Goal: Task Accomplishment & Management: Use online tool/utility

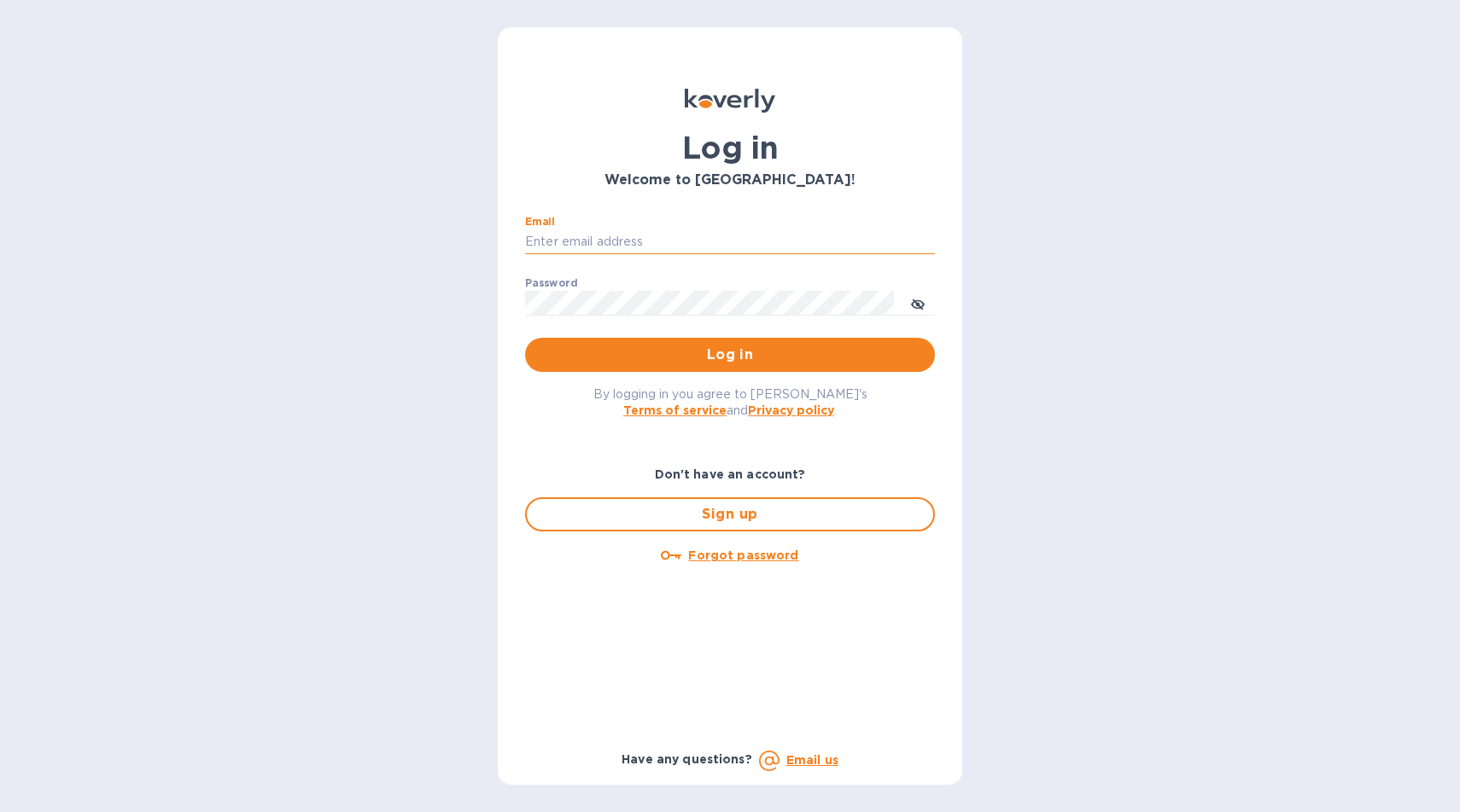
click at [640, 244] on input "Email" at bounding box center [730, 242] width 410 height 25
click at [562, 245] on input "Email" at bounding box center [730, 242] width 410 height 25
type input "luis.m.correia@nlcwines.com"
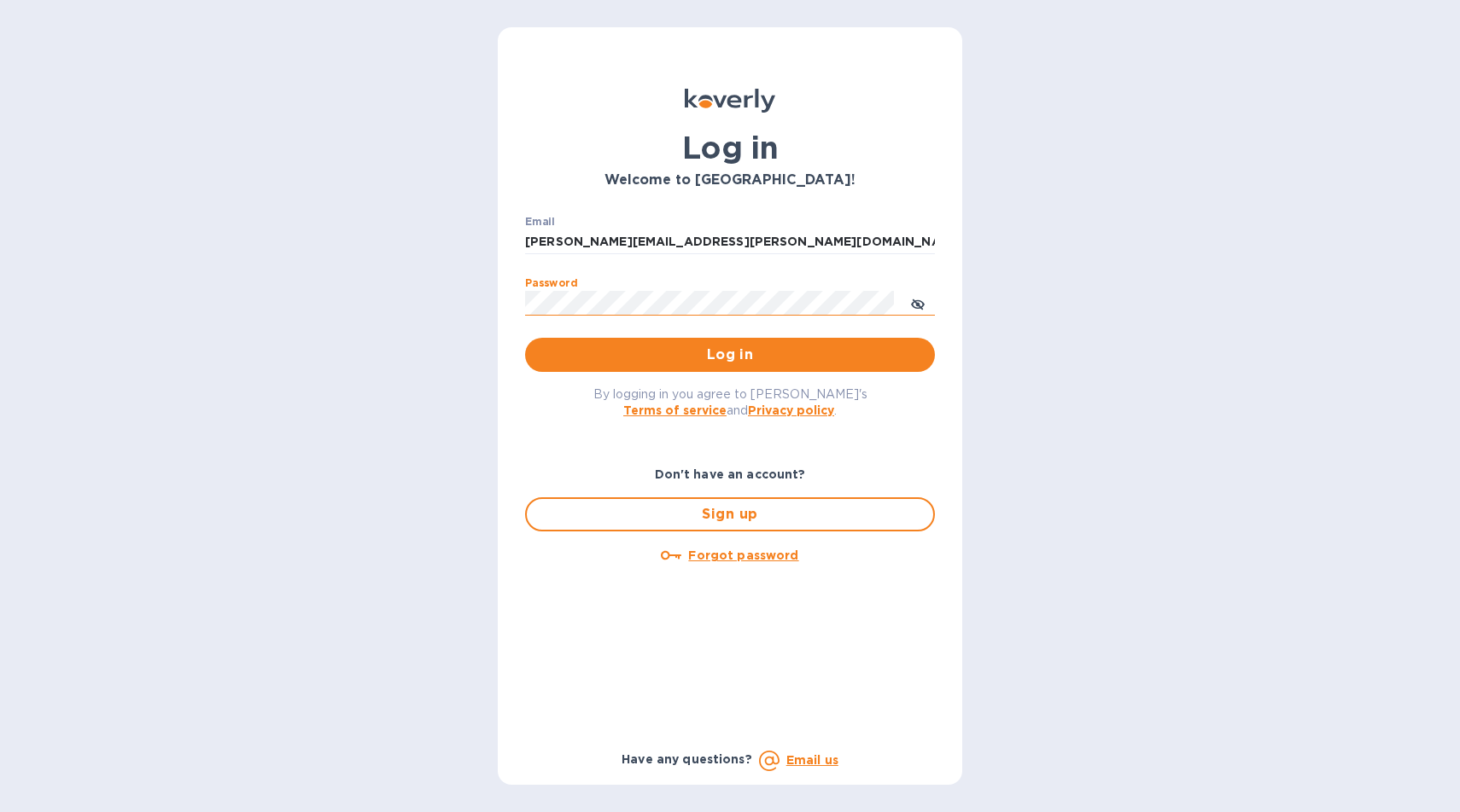
click at [915, 308] on icon "toggle password visibility" at bounding box center [918, 304] width 14 height 9
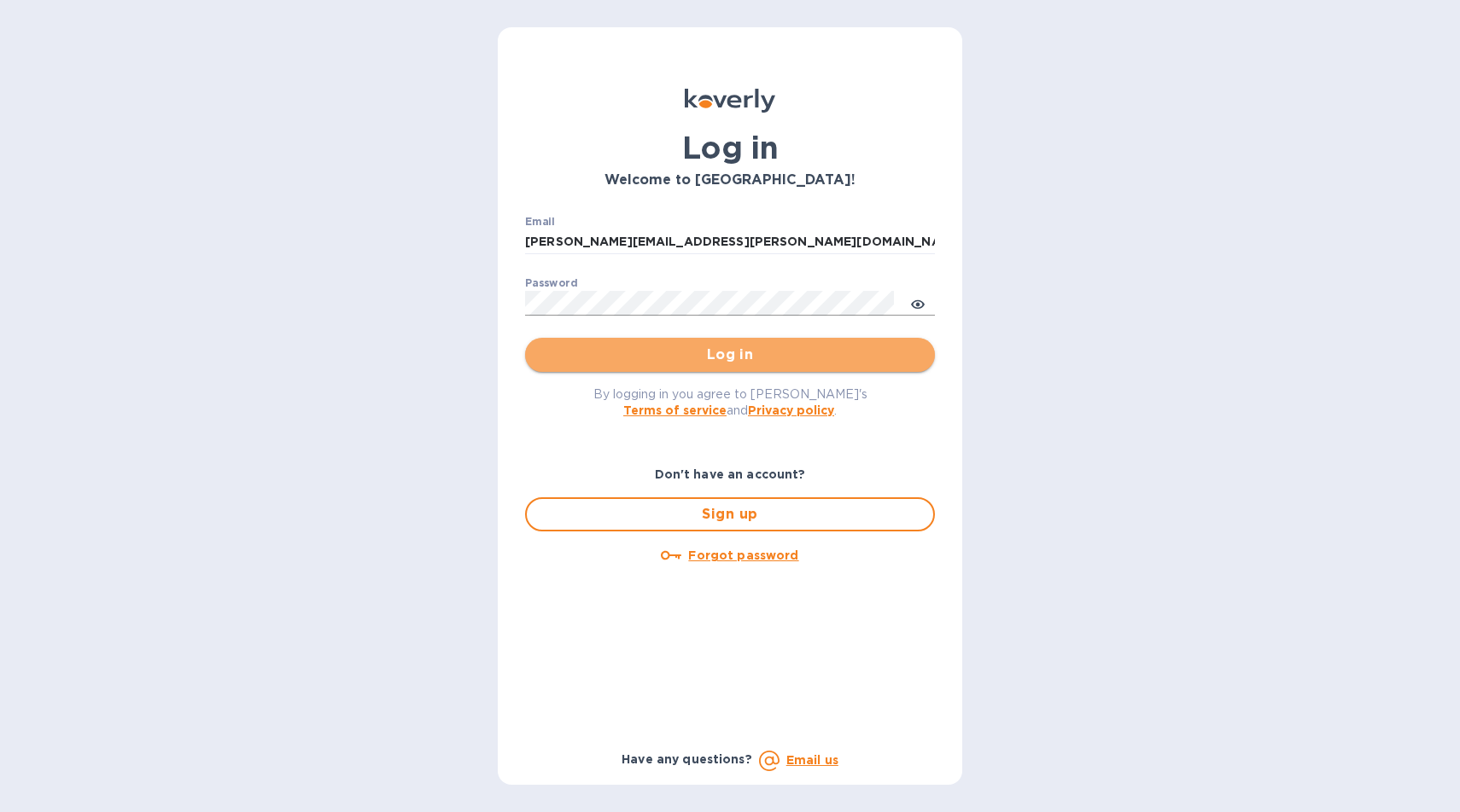
click at [704, 351] on span "Log in" at bounding box center [730, 354] width 382 height 20
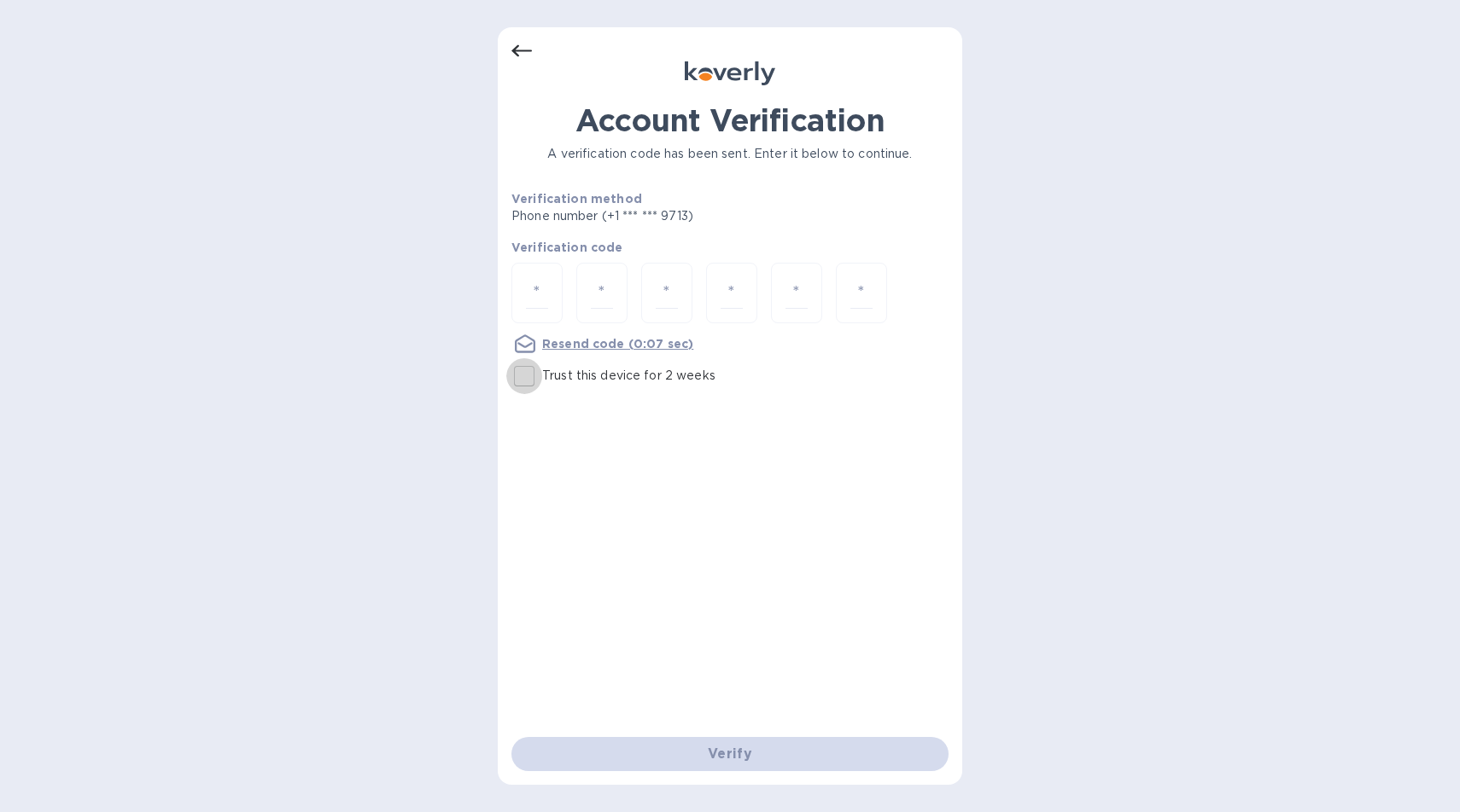
click at [526, 382] on input "Trust this device for 2 weeks" at bounding box center [524, 376] width 36 height 36
checkbox input "true"
click at [522, 297] on div at bounding box center [537, 292] width 51 height 60
type input "3"
type input "9"
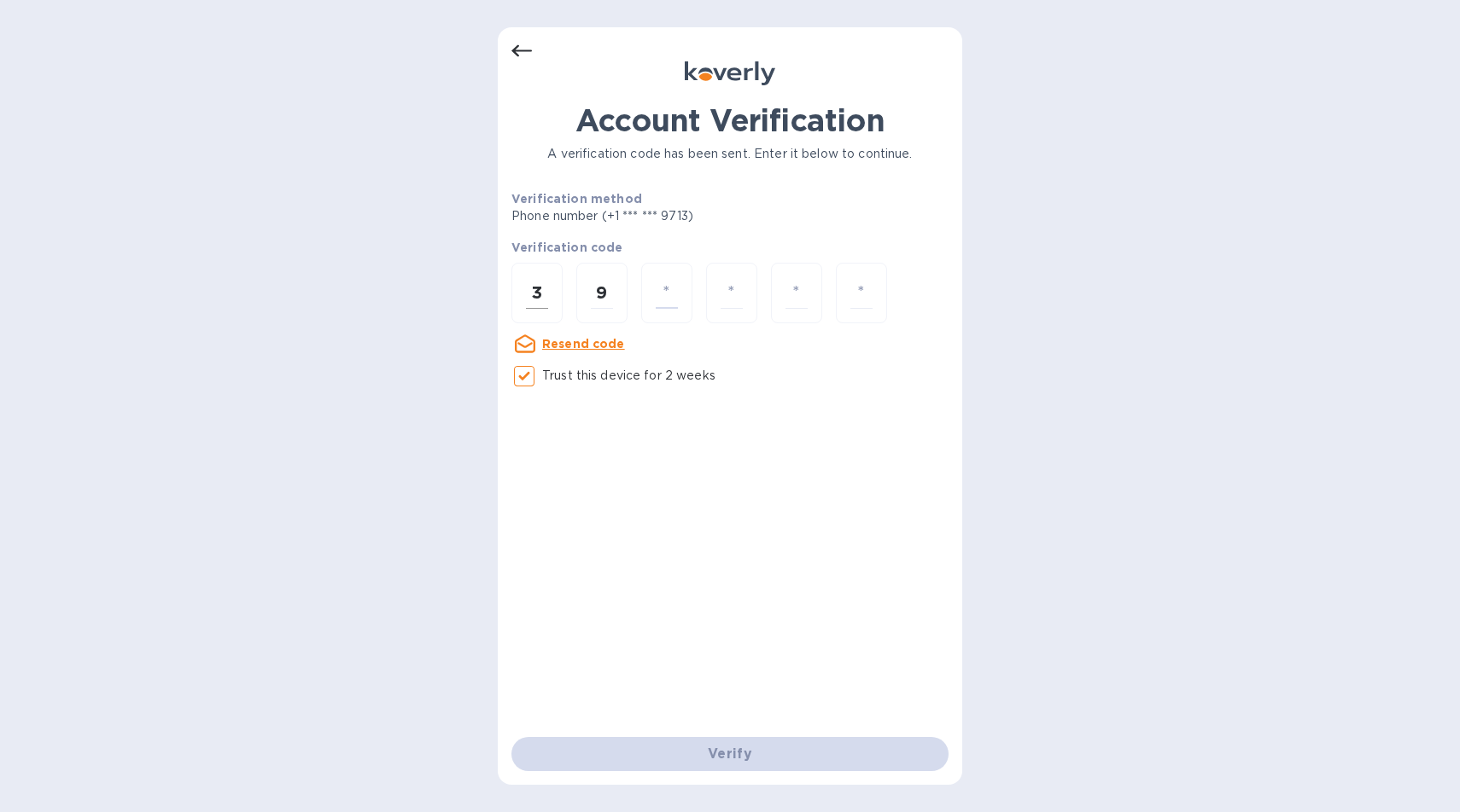
type input "1"
type input "5"
type input "8"
type input "6"
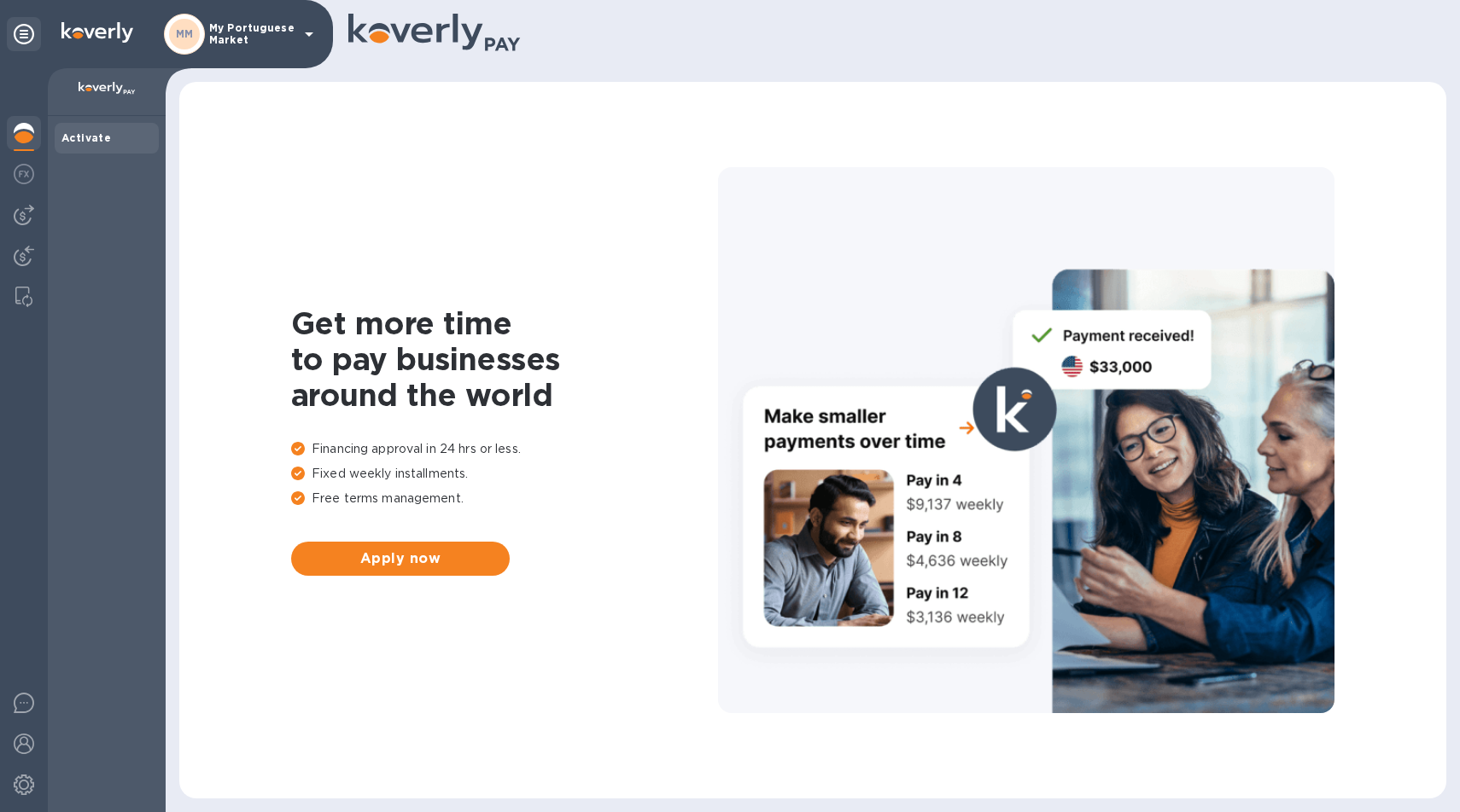
click at [306, 32] on icon at bounding box center [309, 34] width 9 height 4
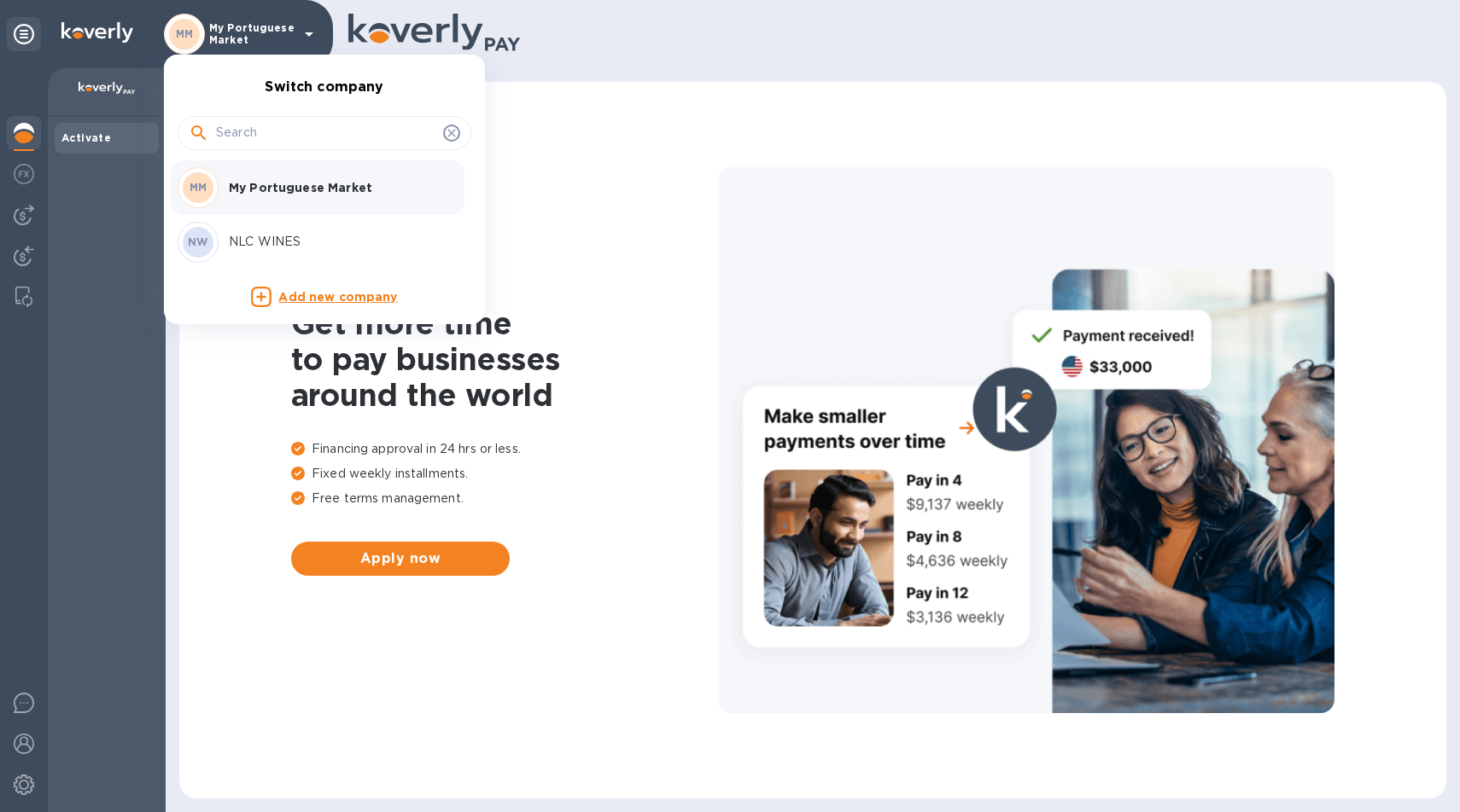
click at [249, 237] on p "NLC WINES" at bounding box center [336, 242] width 216 height 18
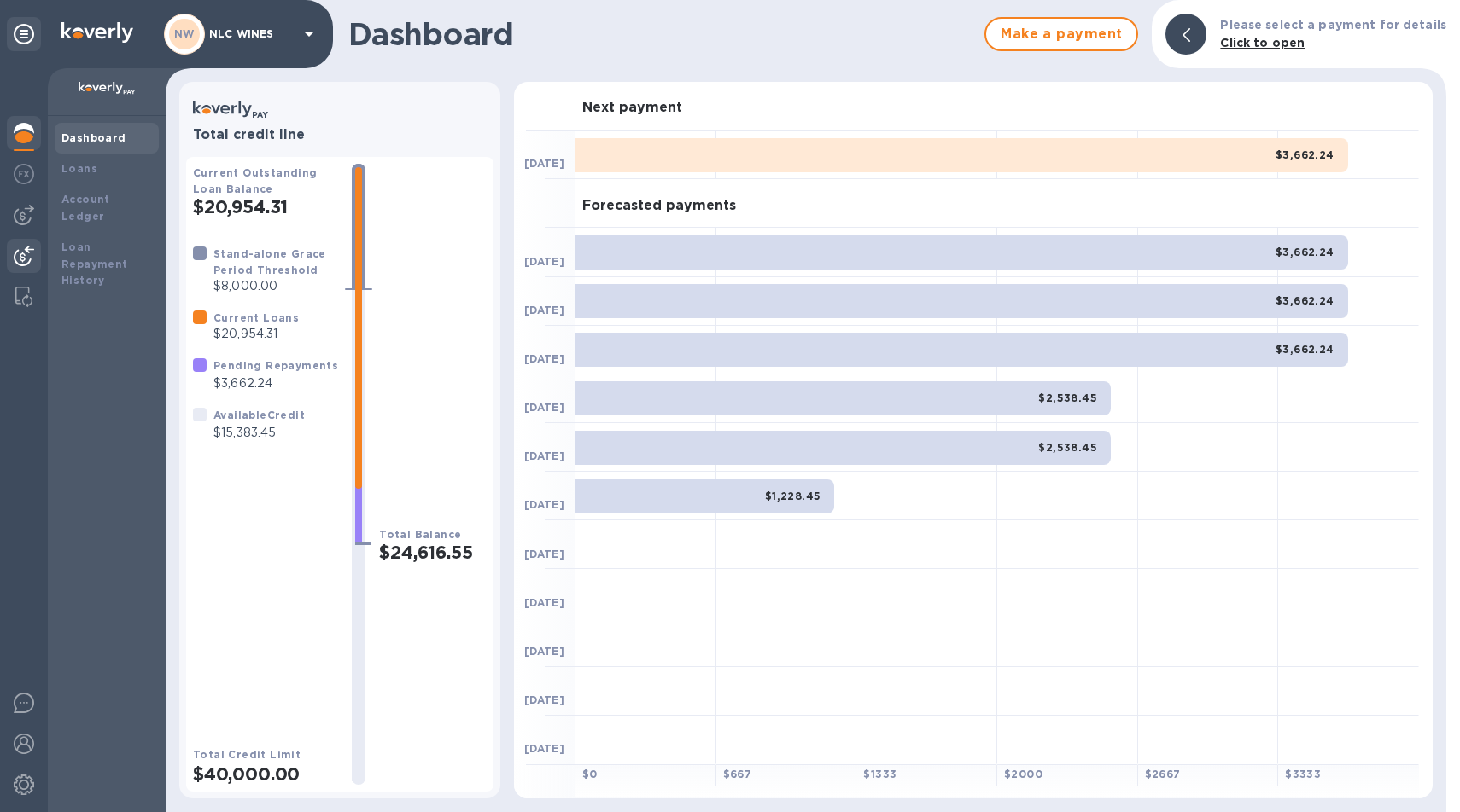
click at [19, 257] on img at bounding box center [24, 256] width 20 height 20
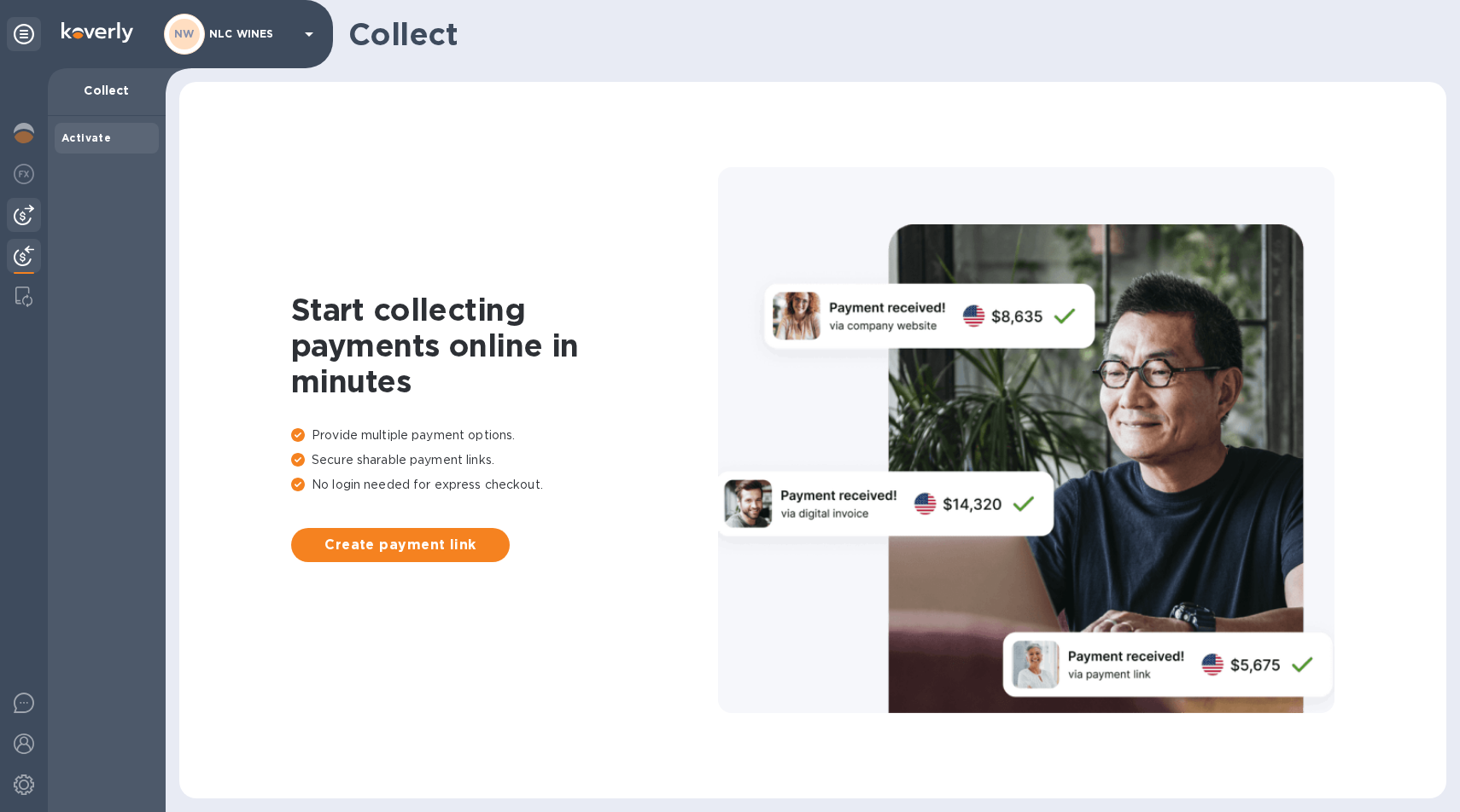
click at [26, 219] on img at bounding box center [24, 215] width 20 height 20
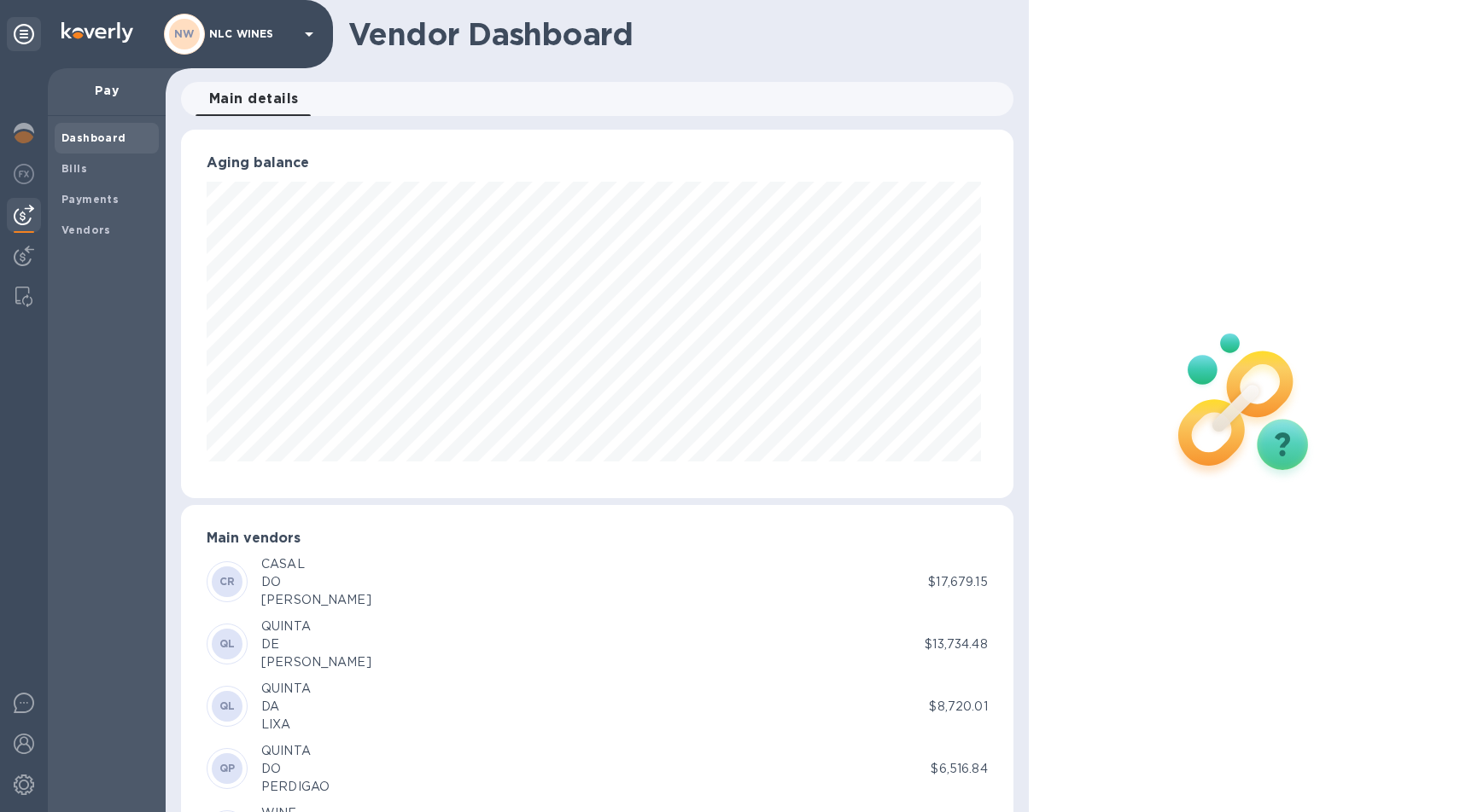
scroll to position [369, 826]
click at [68, 167] on b "Bills" at bounding box center [73, 168] width 25 height 13
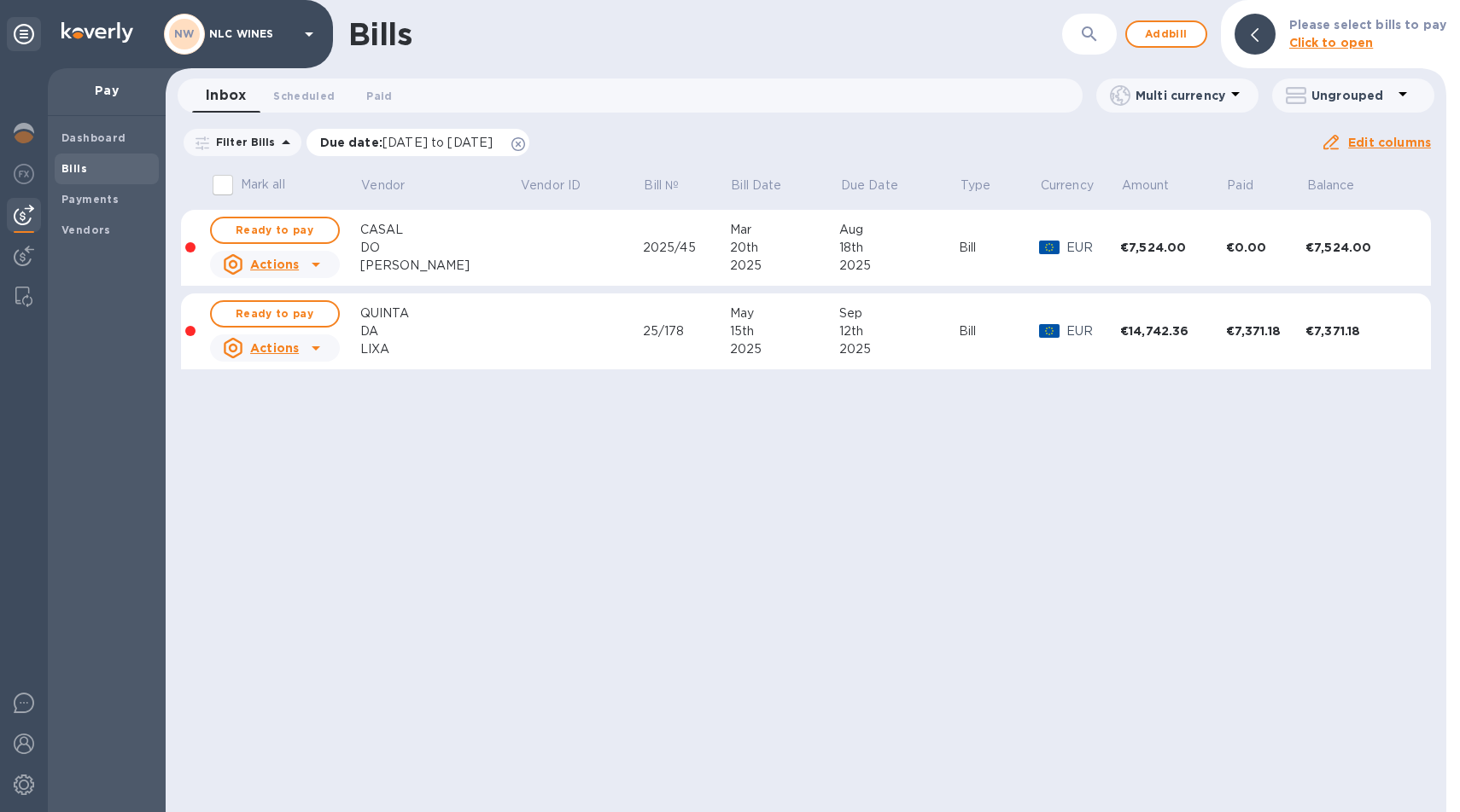
click at [525, 142] on icon at bounding box center [518, 145] width 14 height 14
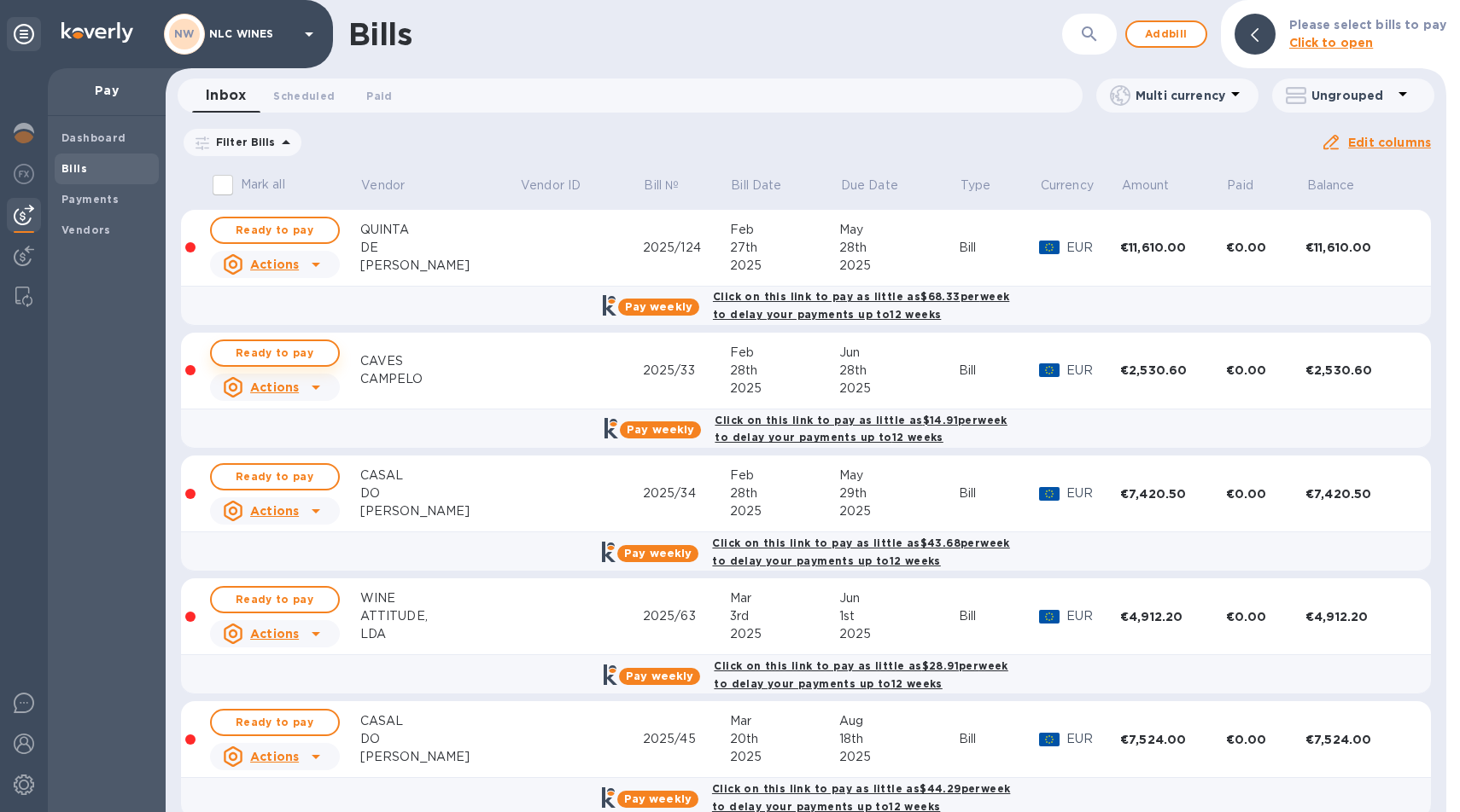
click at [293, 356] on span "Ready to pay" at bounding box center [274, 352] width 99 height 20
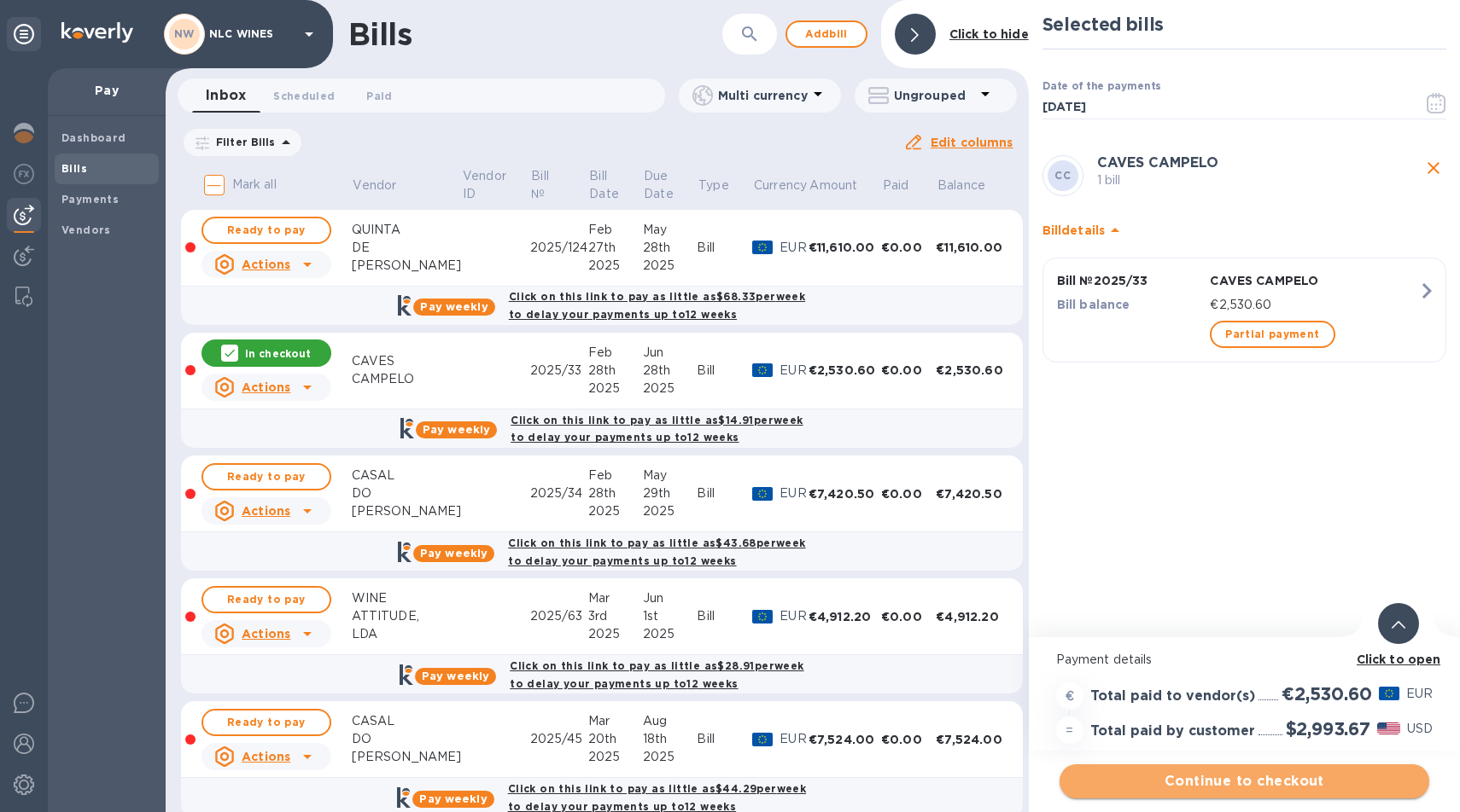
click at [1287, 781] on span "Continue to checkout" at bounding box center [1244, 781] width 342 height 20
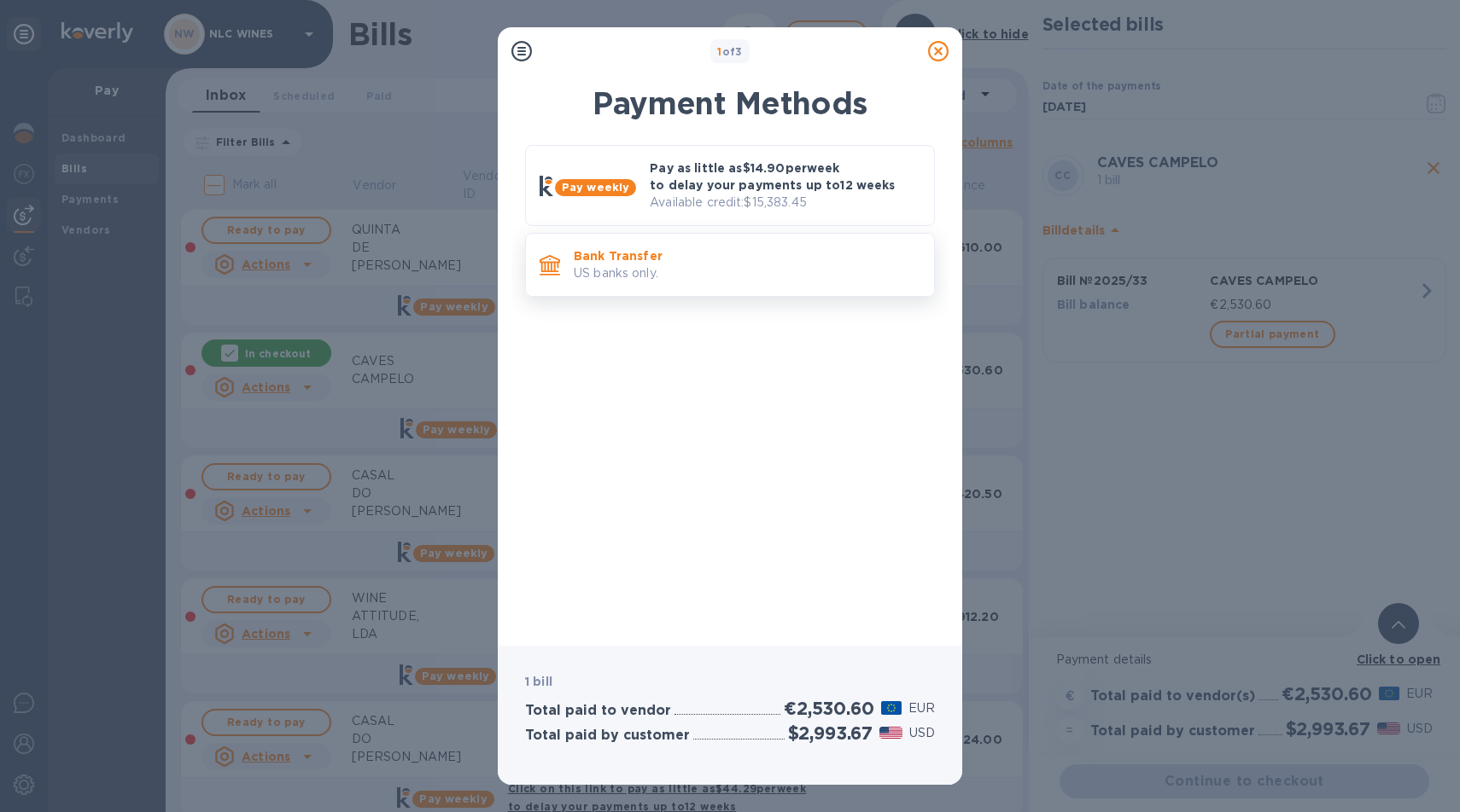
click at [668, 252] on p "Bank Transfer" at bounding box center [747, 256] width 346 height 17
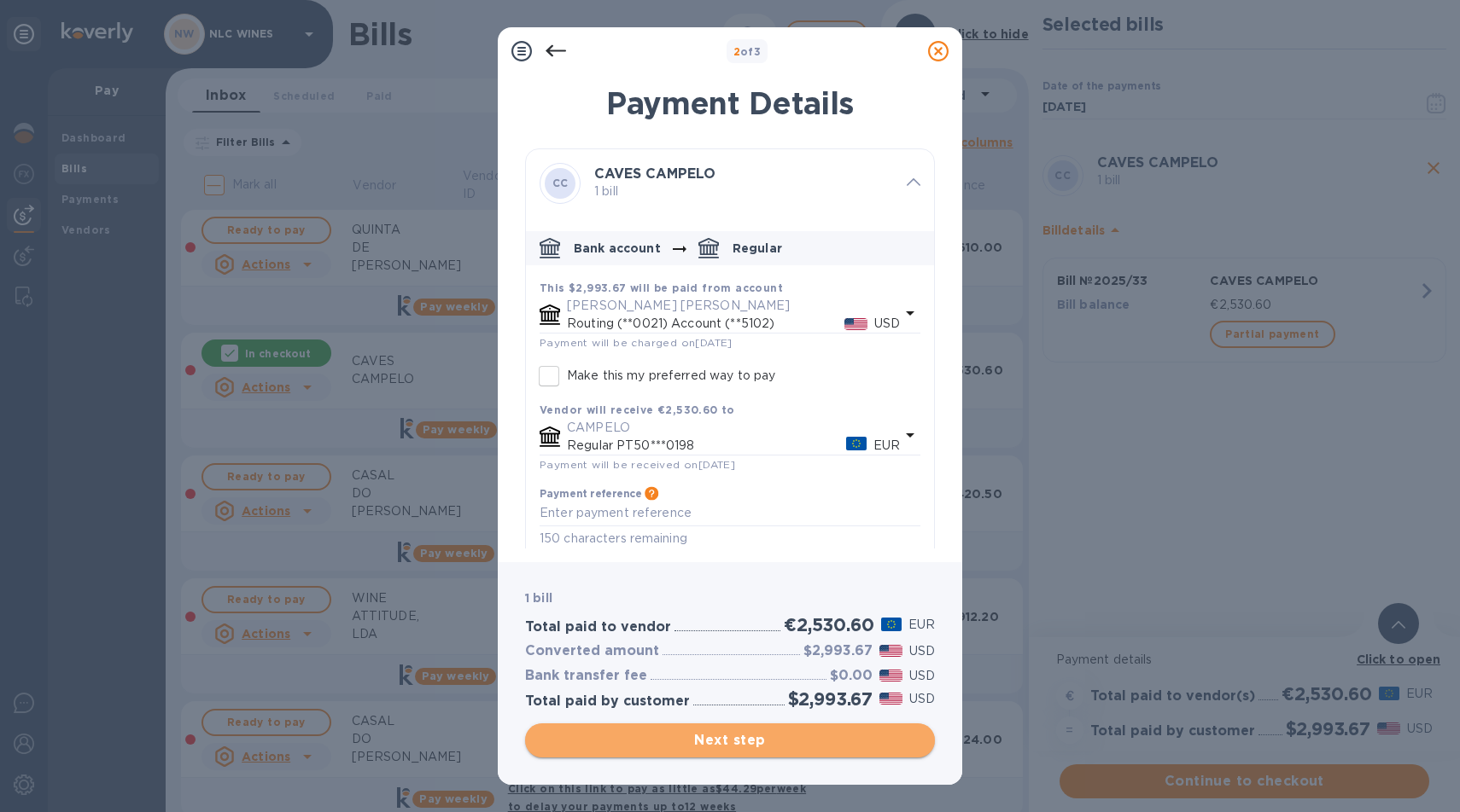
click at [765, 737] on span "Next step" at bounding box center [730, 740] width 382 height 20
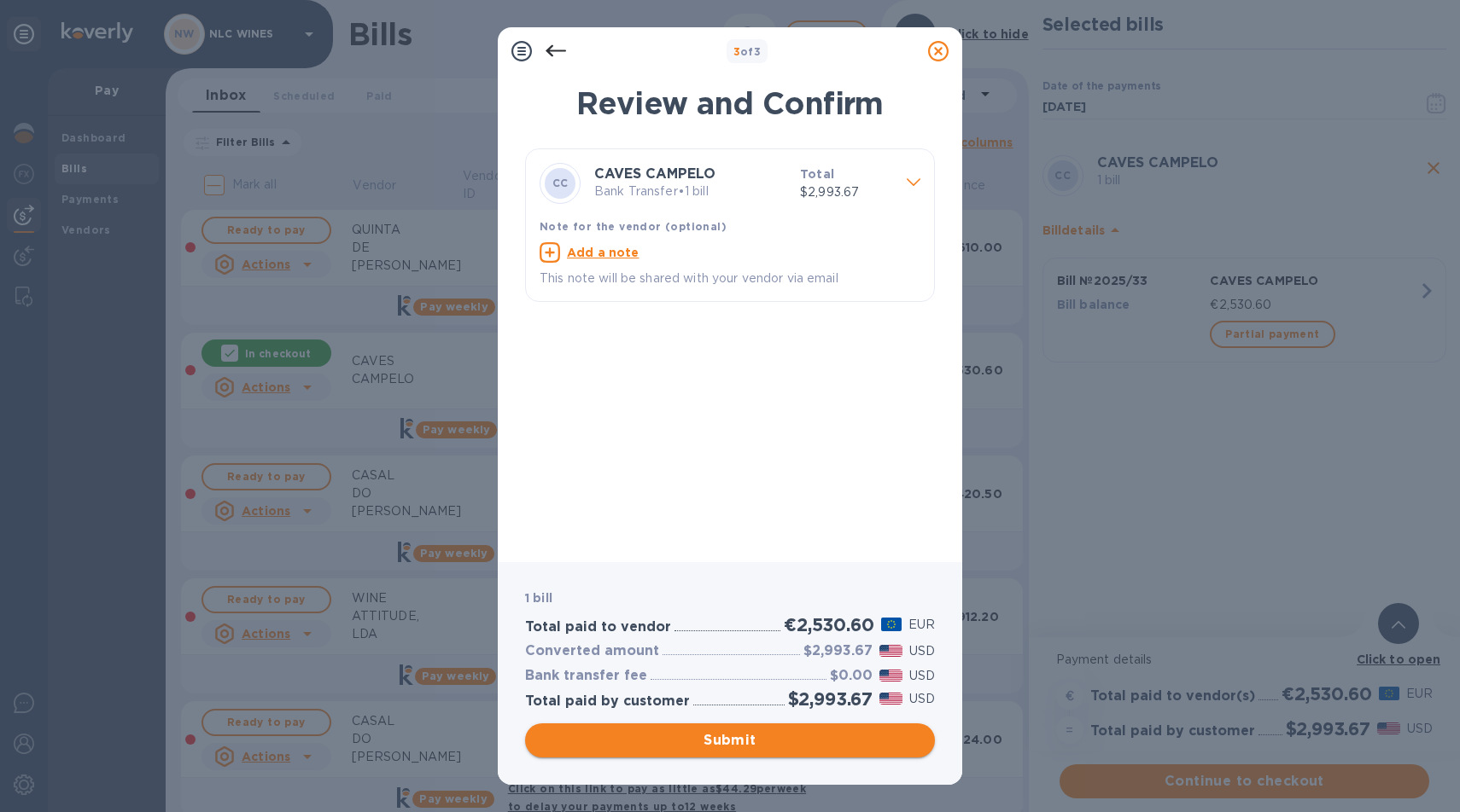
click at [738, 739] on span "Submit" at bounding box center [730, 740] width 382 height 20
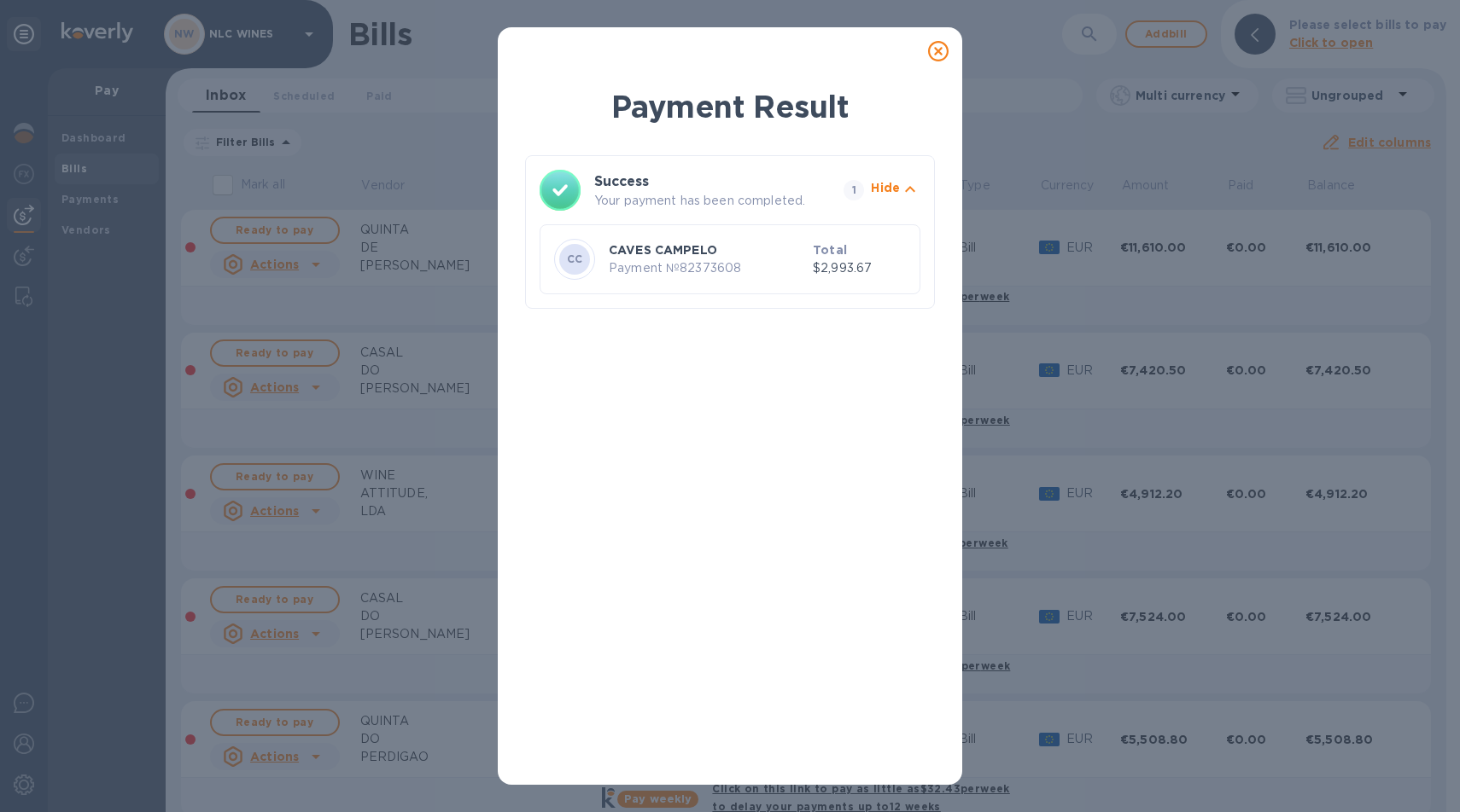
click at [942, 54] on icon at bounding box center [938, 51] width 20 height 20
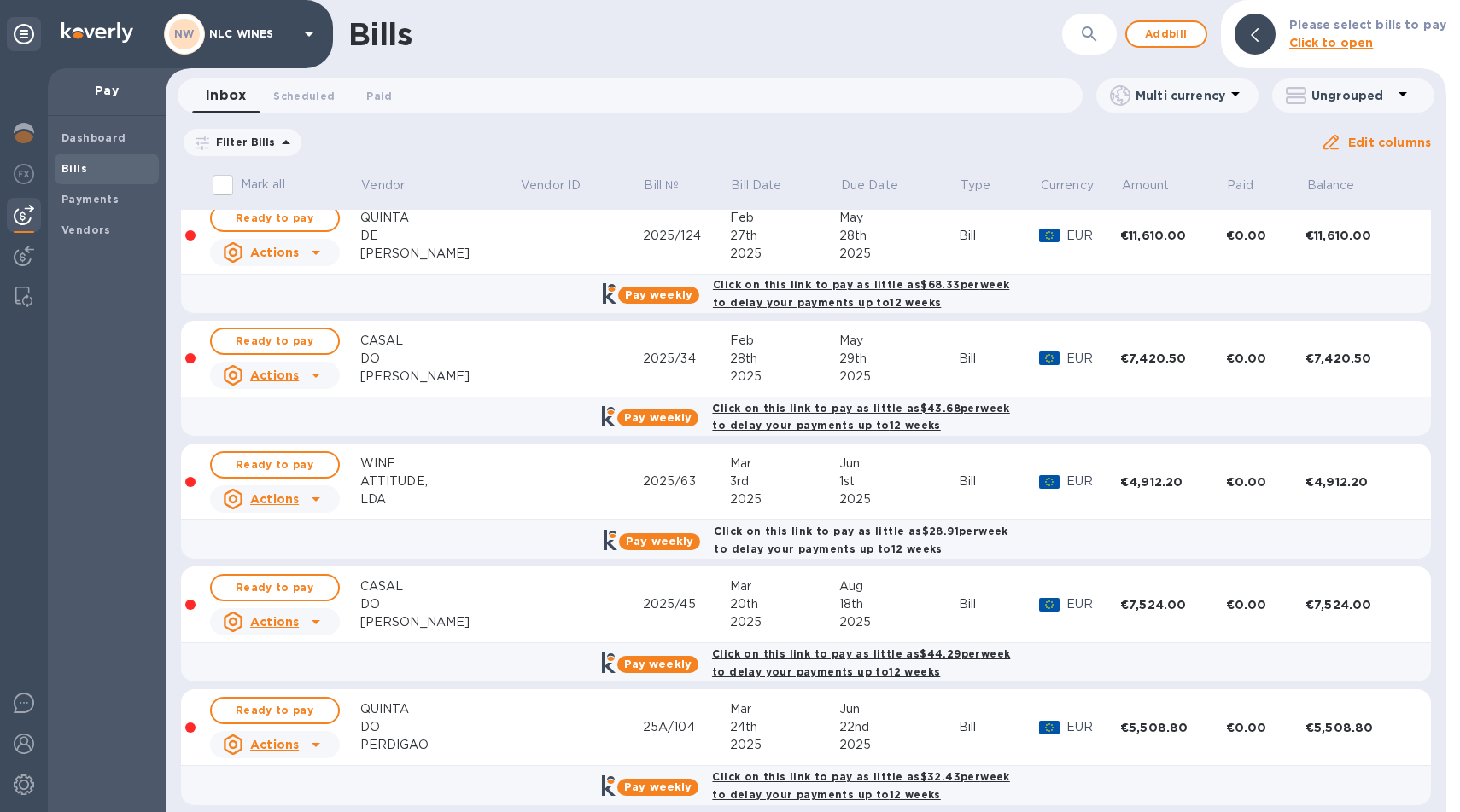
scroll to position [14, 0]
